Goal: Contribute content: Add original content to the website for others to see

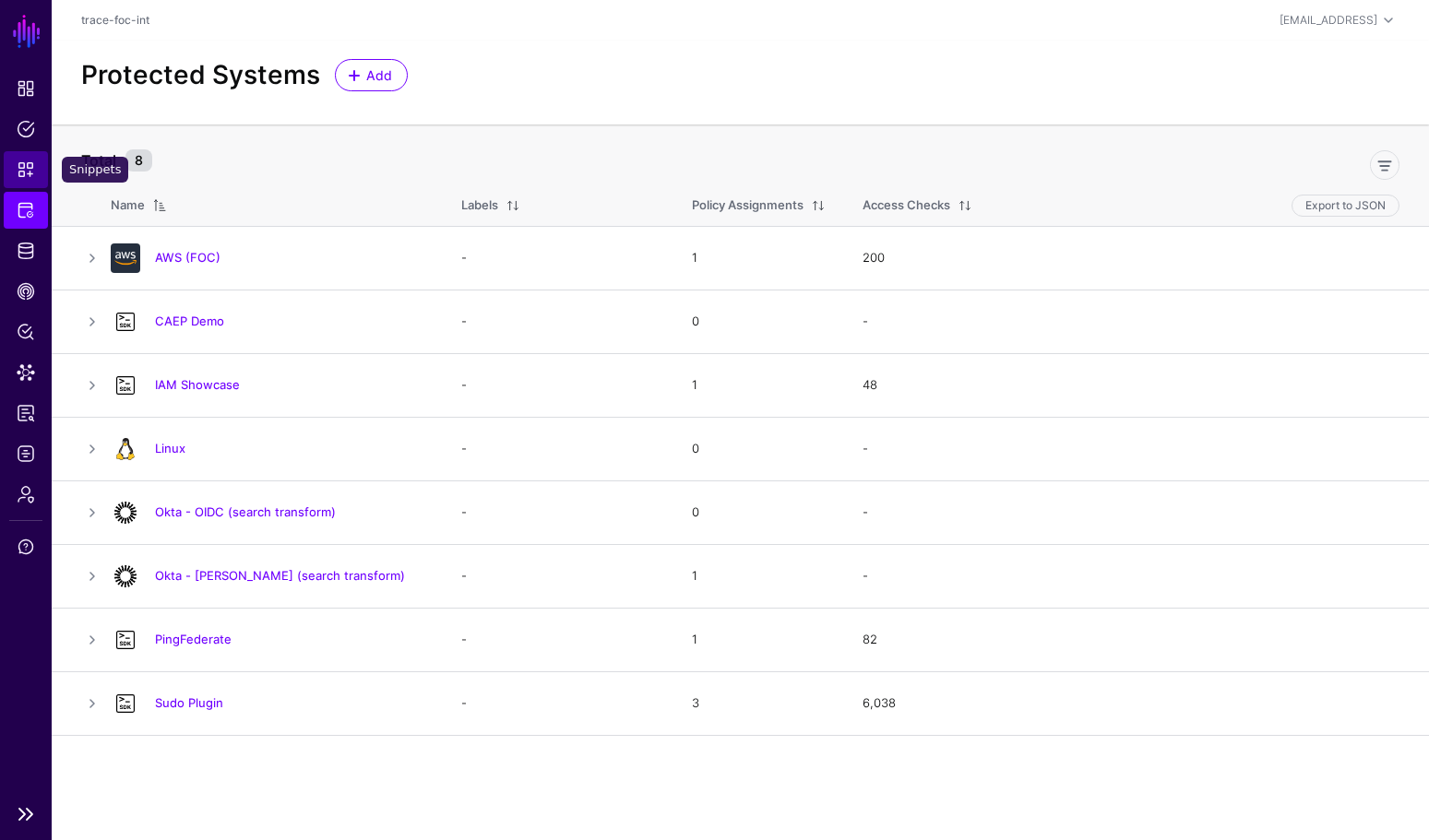
click at [29, 176] on span "Snippets" at bounding box center [26, 170] width 19 height 19
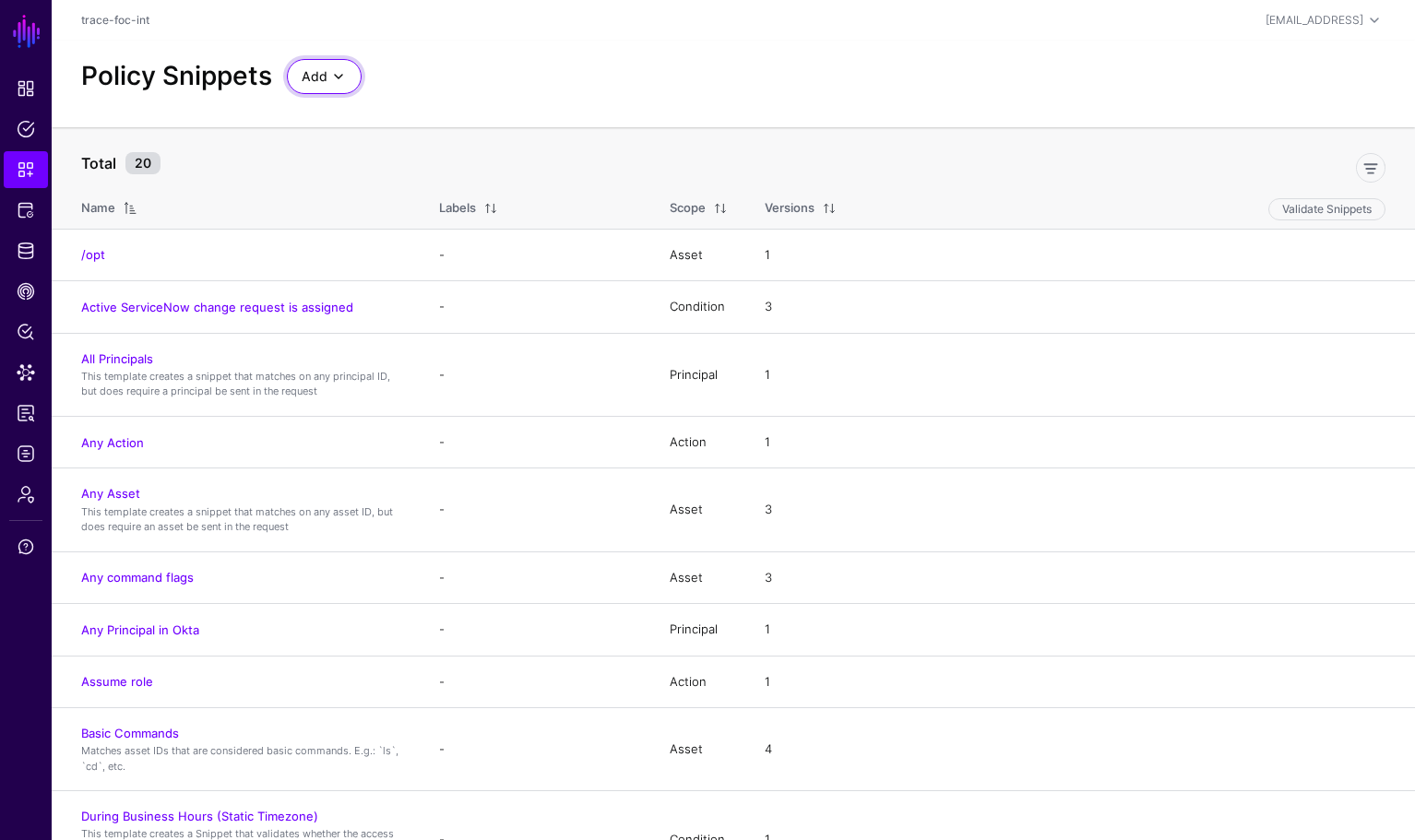
click at [311, 90] on link "Add" at bounding box center [324, 76] width 75 height 35
click at [462, 120] on span "Start from a Snippet Template" at bounding box center [388, 117] width 173 height 15
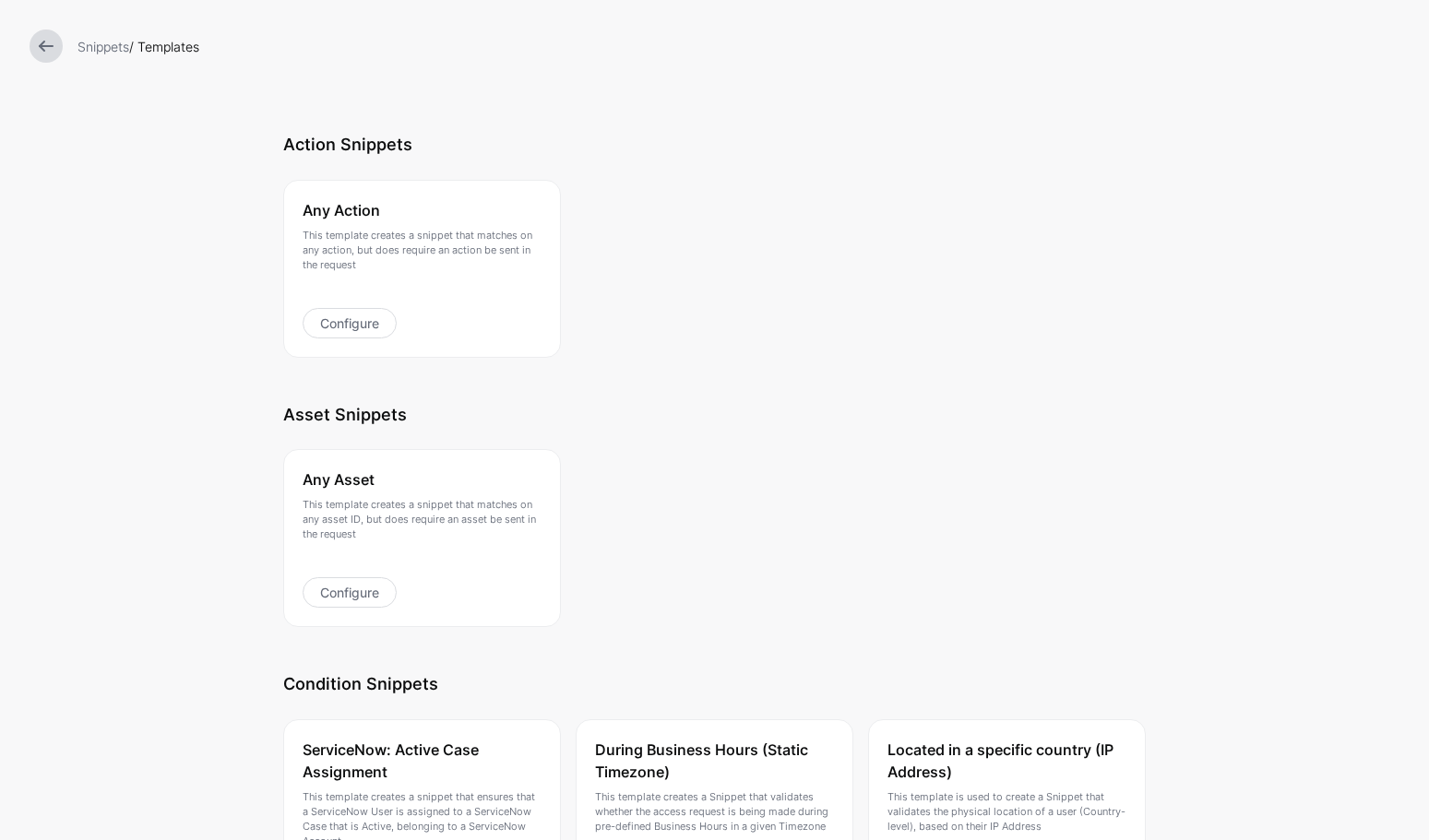
scroll to position [462, 0]
